Goal: Task Accomplishment & Management: Use online tool/utility

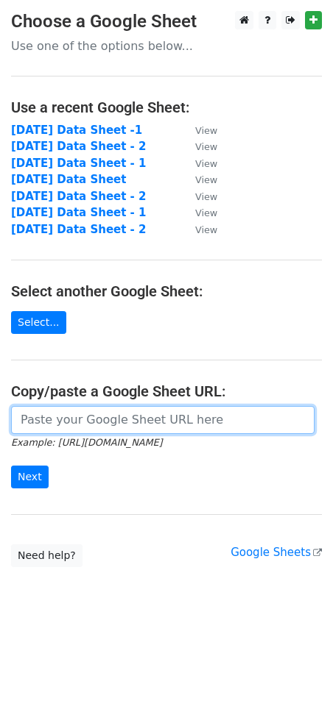
click at [83, 424] on input "url" at bounding box center [162, 420] width 303 height 28
paste input "https://docs.google.com/spreadsheets/d/1VvPeG2Awq9IjV6JghQn9pb5Dshi8Gznuls3Nf0E…"
type input "https://docs.google.com/spreadsheets/d/1VvPeG2Awq9IjV6JghQn9pb5Dshi8Gznuls3Nf0E…"
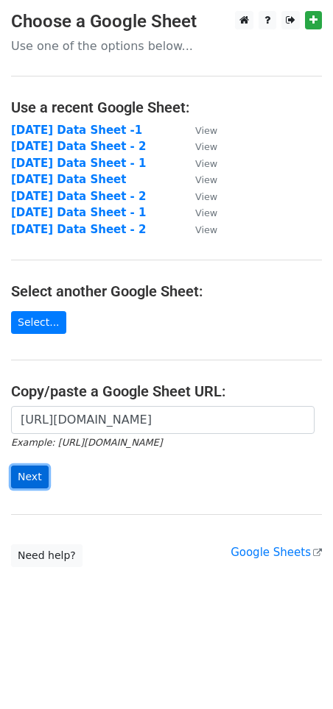
scroll to position [0, 0]
click at [38, 472] on input "Next" at bounding box center [30, 477] width 38 height 23
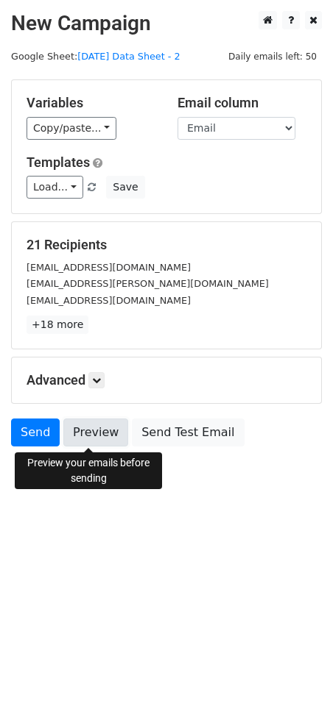
click at [75, 427] on link "Preview" at bounding box center [95, 433] width 65 height 28
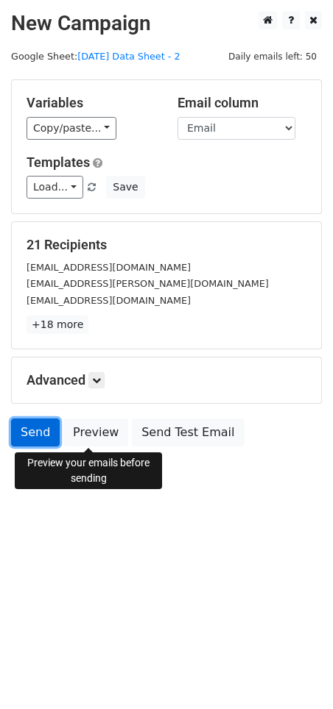
click at [42, 437] on link "Send" at bounding box center [35, 433] width 49 height 28
